Goal: Information Seeking & Learning: Check status

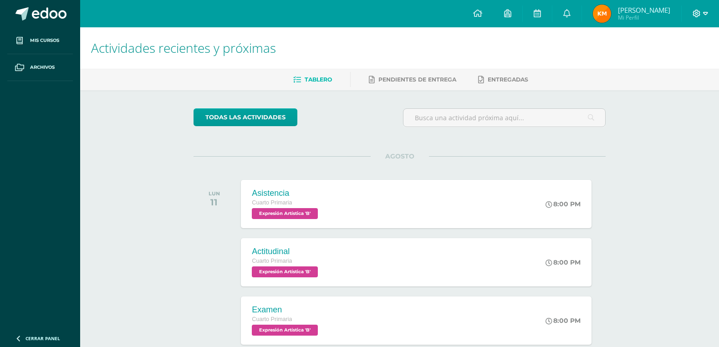
click at [706, 13] on icon at bounding box center [705, 14] width 5 height 8
click at [679, 67] on link "Cerrar sesión" at bounding box center [672, 62] width 72 height 13
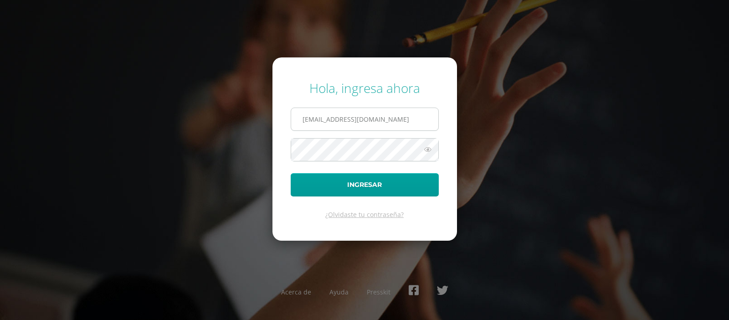
click at [326, 118] on input "2020032@ps.gt" at bounding box center [364, 119] width 147 height 22
click at [335, 118] on input "2020032@ps.gt" at bounding box center [364, 119] width 147 height 22
click at [328, 118] on input "2020032@ps.gt" at bounding box center [364, 119] width 147 height 22
type input "2023017@ps.gt"
click at [428, 150] on icon at bounding box center [428, 149] width 12 height 11
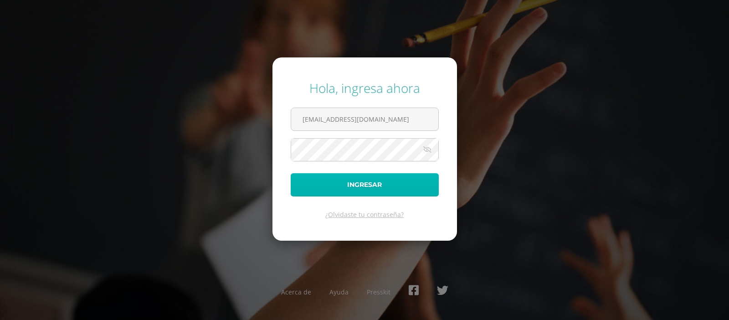
click at [385, 181] on button "Ingresar" at bounding box center [364, 184] width 148 height 23
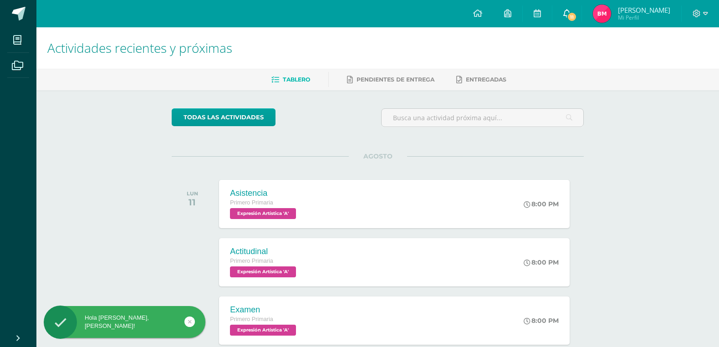
click at [577, 16] on span "11" at bounding box center [572, 17] width 10 height 10
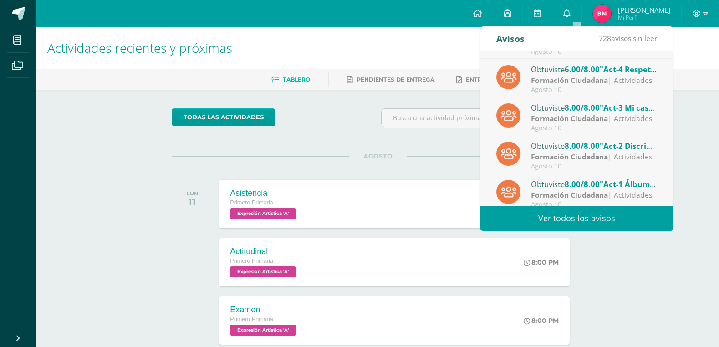
scroll to position [152, 0]
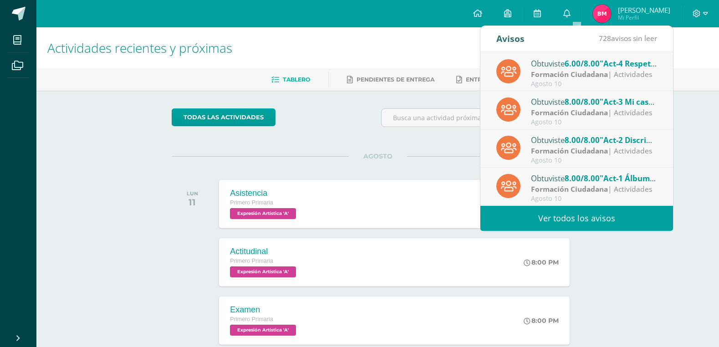
drag, startPoint x: 609, startPoint y: 10, endPoint x: 603, endPoint y: 11, distance: 6.4
click at [608, 11] on img at bounding box center [602, 14] width 18 height 18
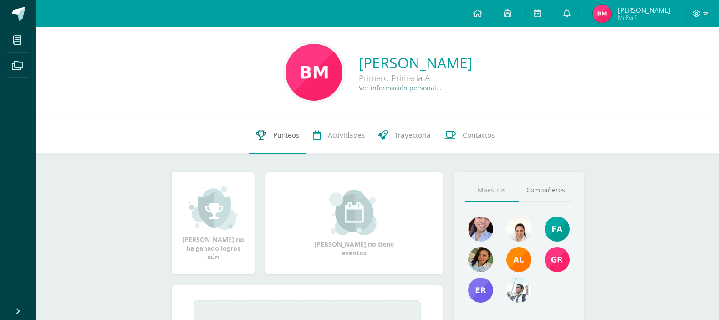
click at [295, 134] on span "Punteos" at bounding box center [286, 135] width 26 height 10
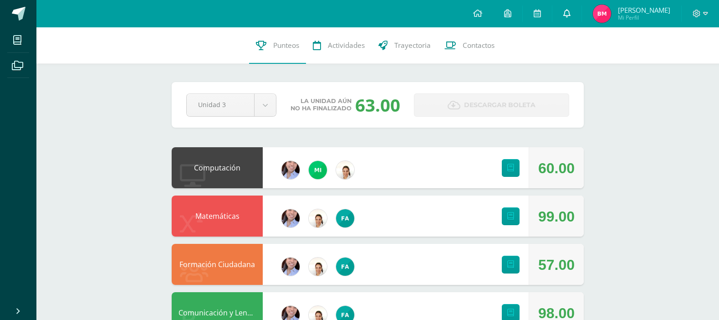
click at [571, 12] on icon at bounding box center [566, 13] width 7 height 8
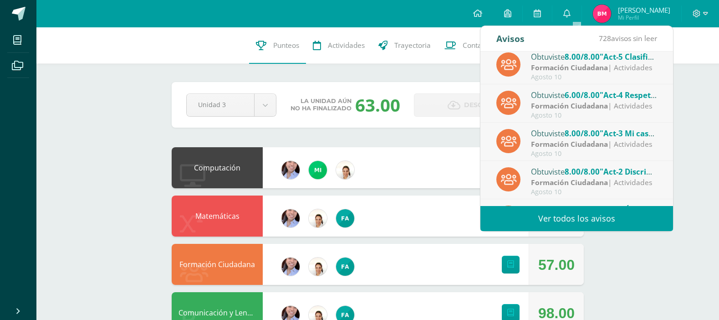
scroll to position [127, 0]
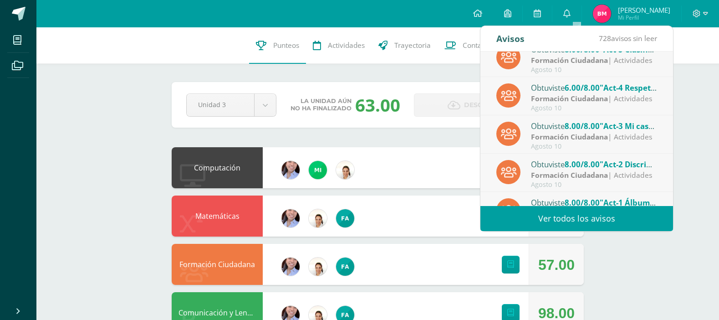
click at [600, 87] on span "6.00/8.00" at bounding box center [582, 87] width 35 height 10
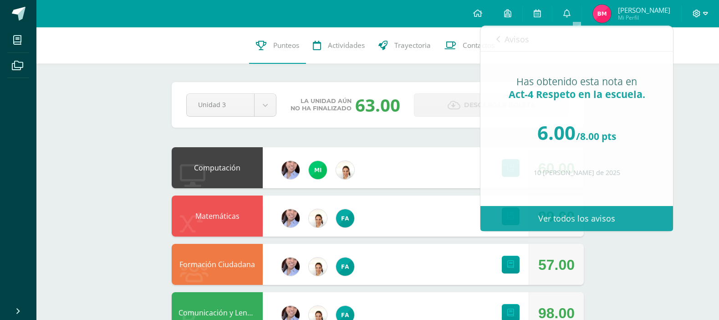
click at [707, 14] on icon at bounding box center [705, 14] width 5 height 8
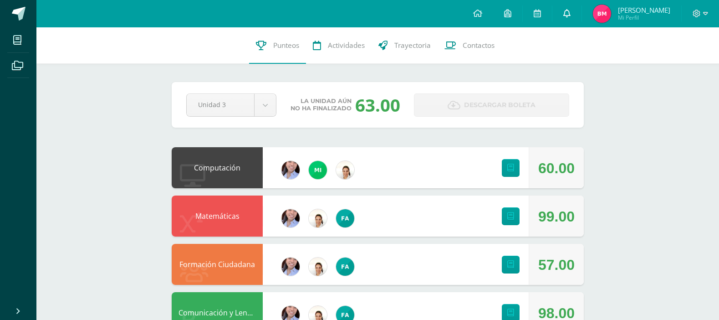
click at [571, 16] on icon at bounding box center [566, 13] width 7 height 8
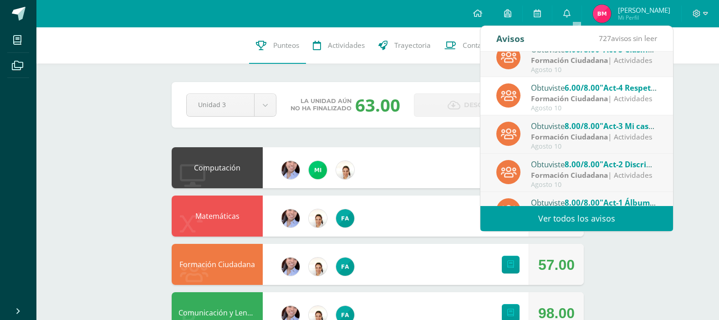
click at [550, 218] on link "Ver todos los avisos" at bounding box center [576, 218] width 193 height 25
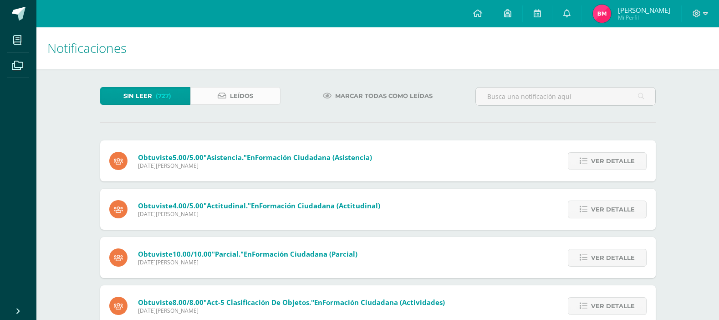
click at [215, 93] on link "Leídos" at bounding box center [235, 96] width 90 height 18
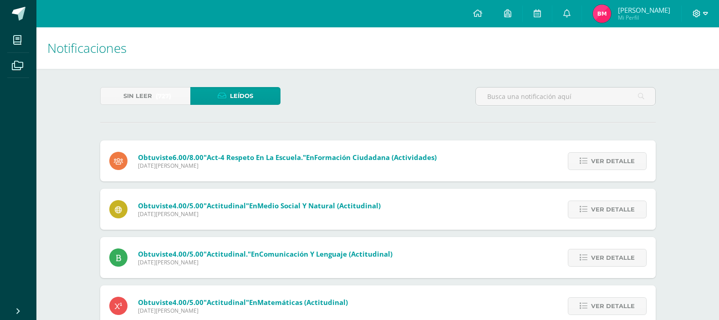
click at [705, 12] on icon at bounding box center [705, 14] width 5 height 8
click at [669, 65] on span "Cerrar sesión" at bounding box center [677, 62] width 41 height 9
